Goal: Find contact information: Find contact information

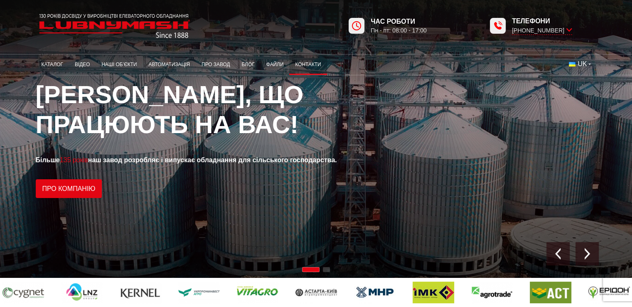
click at [311, 65] on link "Контакти" at bounding box center [307, 65] width 37 height 16
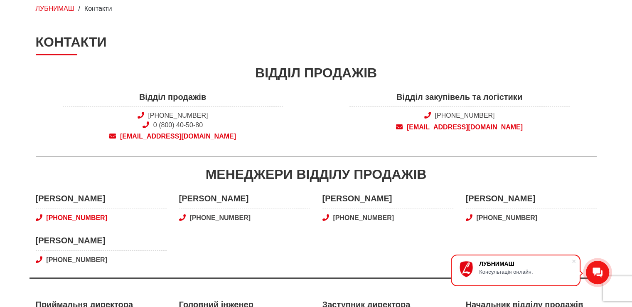
scroll to position [83, 0]
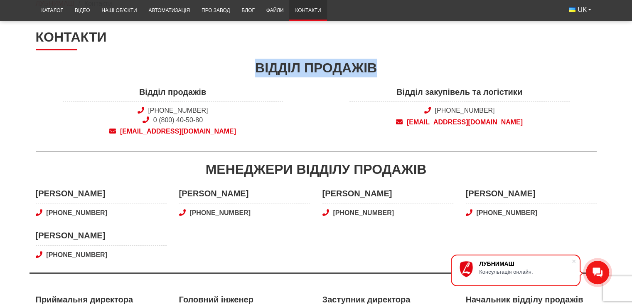
drag, startPoint x: 257, startPoint y: 67, endPoint x: 385, endPoint y: 67, distance: 127.6
click at [385, 67] on div "Відділ продажів" at bounding box center [316, 68] width 561 height 19
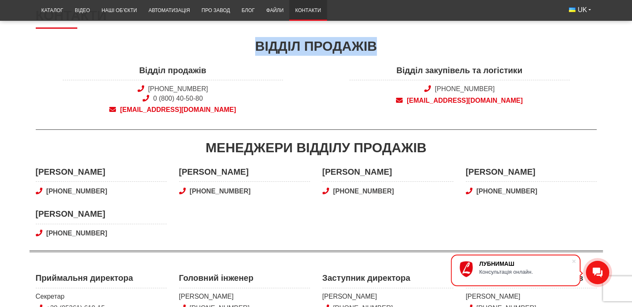
scroll to position [125, 0]
